Goal: Contribute content

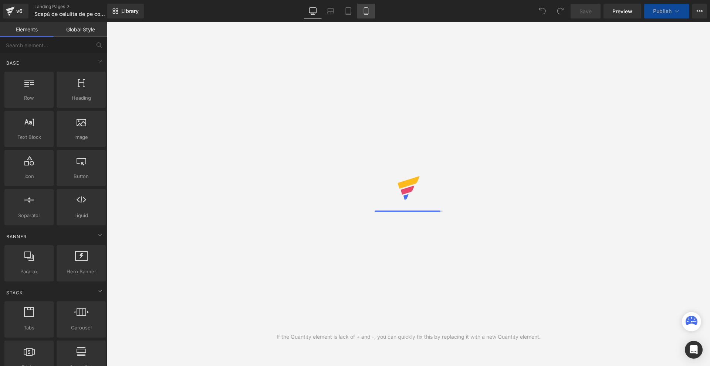
click at [365, 13] on icon at bounding box center [365, 10] width 7 height 7
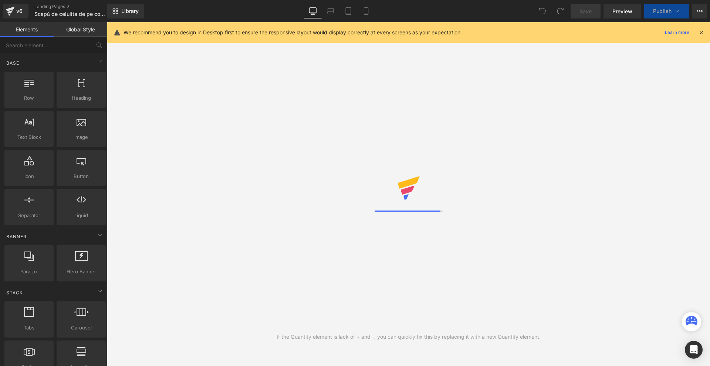
click at [700, 31] on icon at bounding box center [701, 32] width 7 height 7
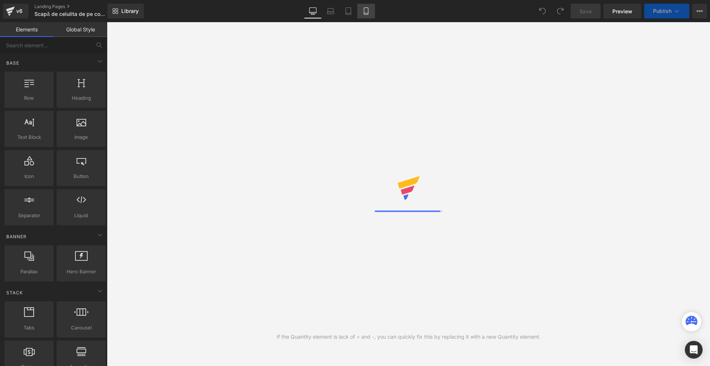
click at [367, 10] on icon at bounding box center [365, 10] width 7 height 7
click at [361, 11] on link "Mobile" at bounding box center [366, 11] width 18 height 15
click at [362, 11] on link "Mobile" at bounding box center [366, 11] width 18 height 15
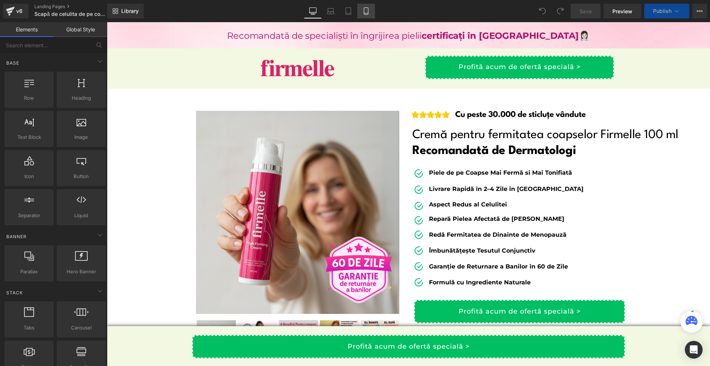
click at [366, 14] on icon at bounding box center [365, 10] width 7 height 7
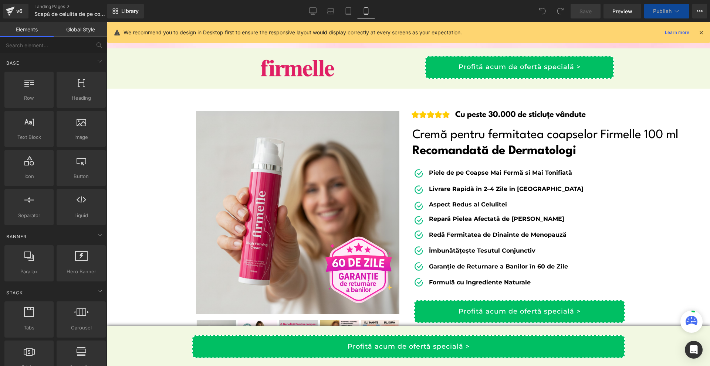
click at [365, 11] on icon at bounding box center [365, 10] width 7 height 7
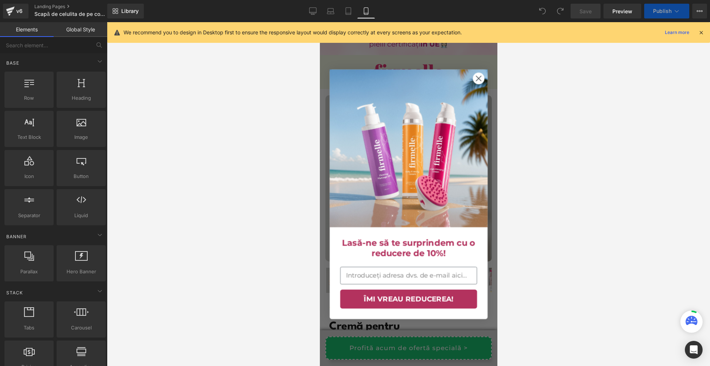
click at [700, 30] on icon at bounding box center [701, 32] width 7 height 7
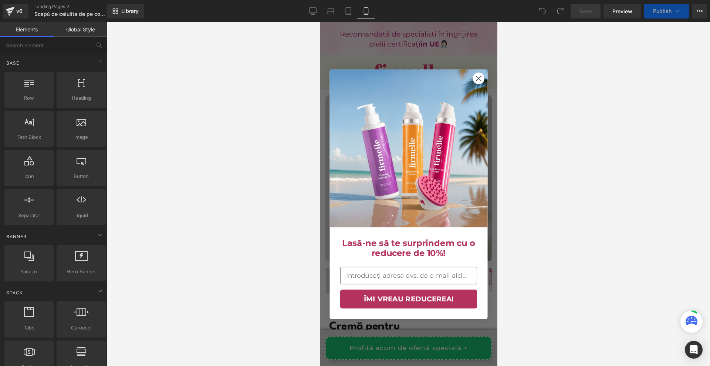
click at [476, 77] on icon "Close dialog" at bounding box center [478, 78] width 5 height 5
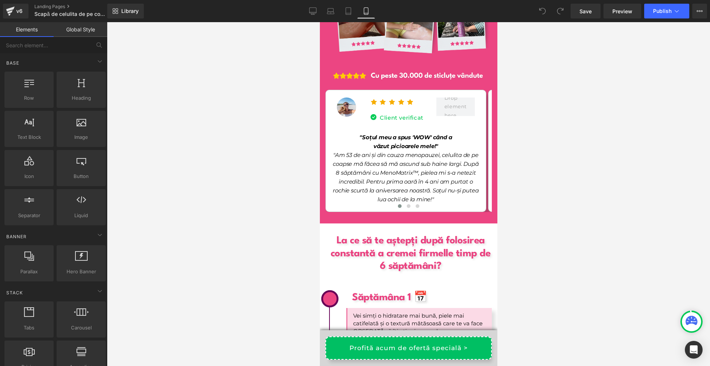
scroll to position [2256, 0]
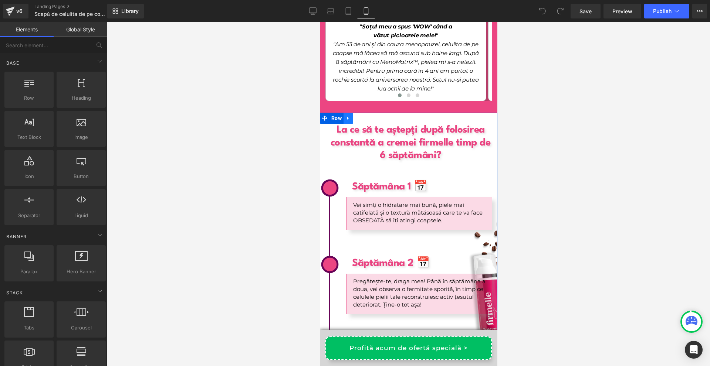
click at [345, 113] on link at bounding box center [348, 118] width 10 height 11
click at [345, 116] on icon at bounding box center [347, 118] width 5 height 5
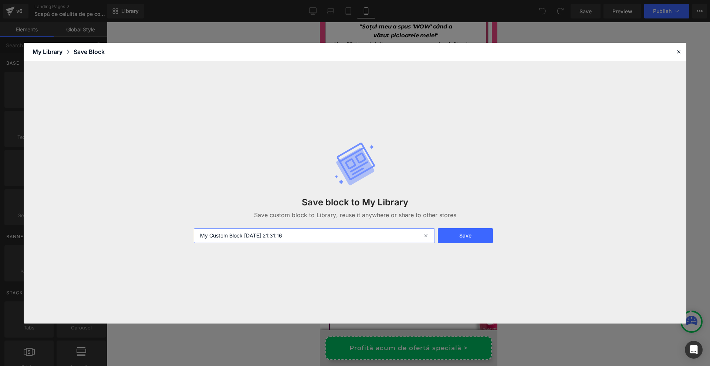
click at [303, 235] on input "My Custom Block 2025-09-15 21:31:16" at bounding box center [314, 236] width 241 height 15
type input "EXPORT THIS NIGGA"
click at [481, 238] on button "Save" at bounding box center [465, 236] width 55 height 15
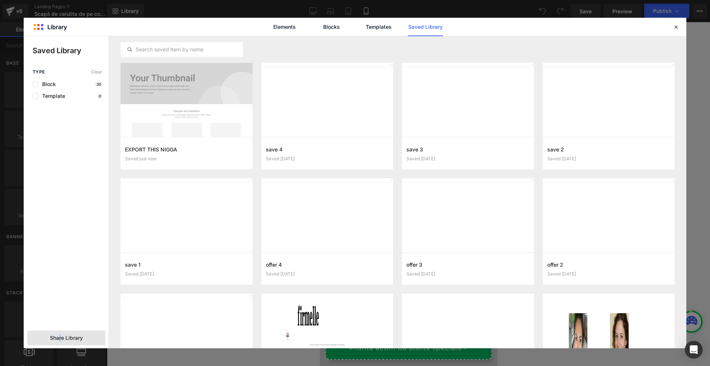
click at [60, 339] on span "Share Library" at bounding box center [66, 338] width 33 height 7
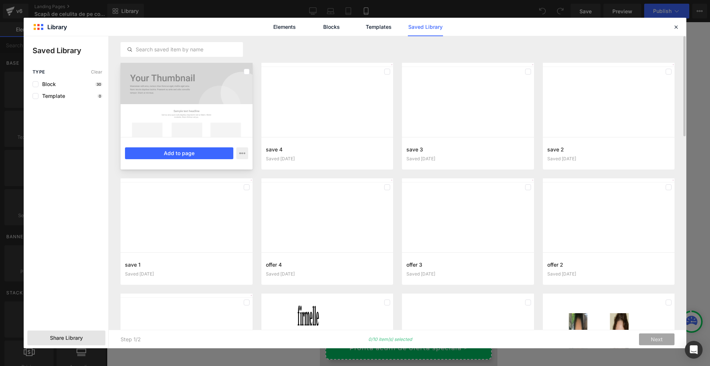
click at [173, 115] on div at bounding box center [187, 100] width 132 height 74
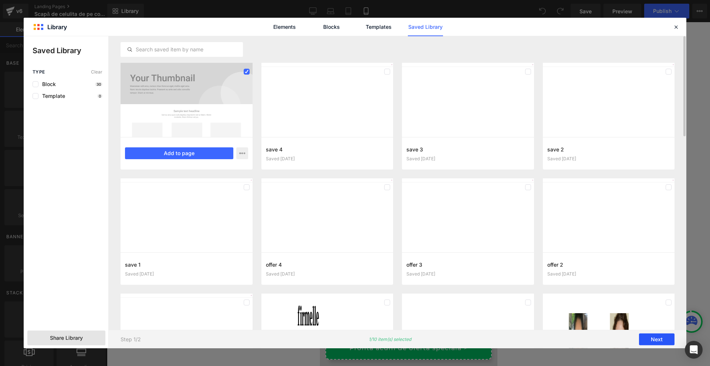
click at [653, 338] on button "Next" at bounding box center [656, 340] width 35 height 12
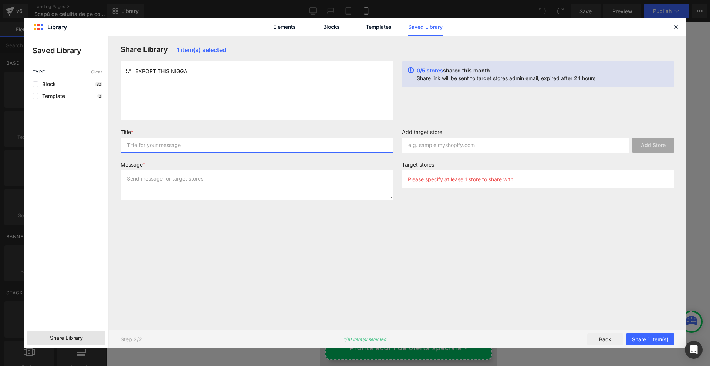
click at [171, 151] on input "text" at bounding box center [257, 145] width 273 height 15
type input "ASD"
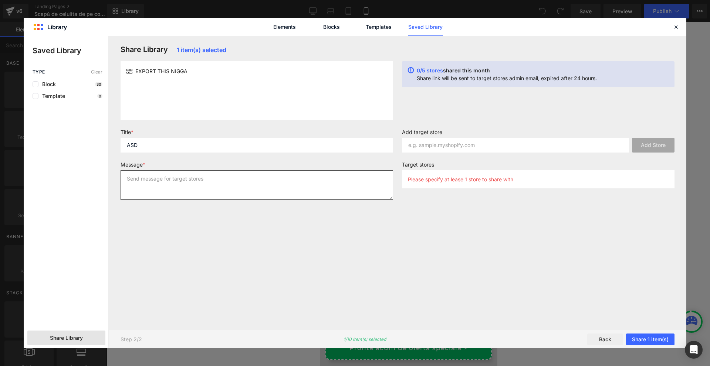
click at [161, 178] on textarea at bounding box center [257, 185] width 273 height 30
type textarea "ASD"
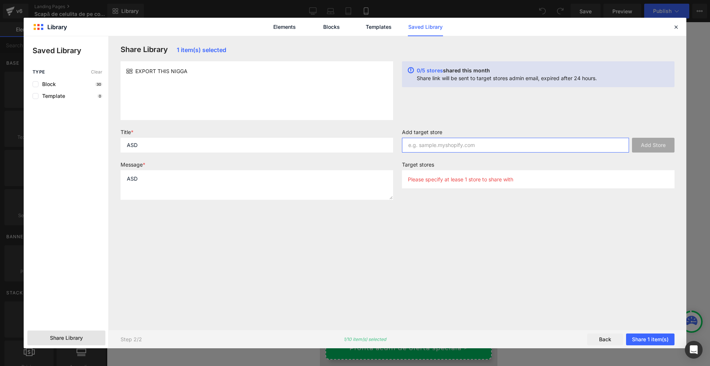
click at [436, 143] on input "text" at bounding box center [515, 145] width 227 height 15
paste input "utc0ay-9f.myshopify.com"
type input "utc0ay-9f.myshopify.com"
click at [641, 148] on button "Add Store" at bounding box center [653, 145] width 43 height 15
click at [657, 339] on button "Share 1 item(s)" at bounding box center [650, 340] width 48 height 12
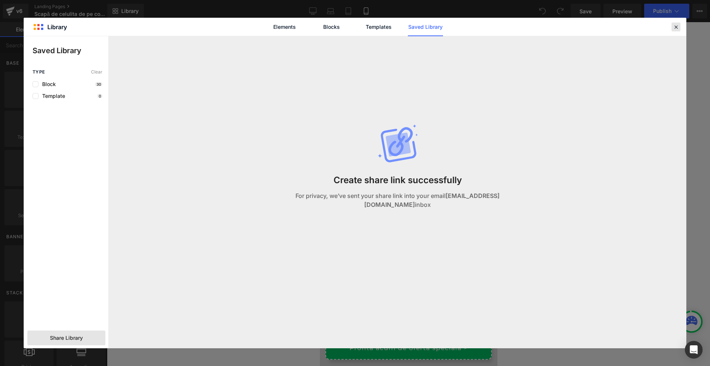
click at [680, 28] on div at bounding box center [676, 27] width 9 height 9
